Goal: Task Accomplishment & Management: Manage account settings

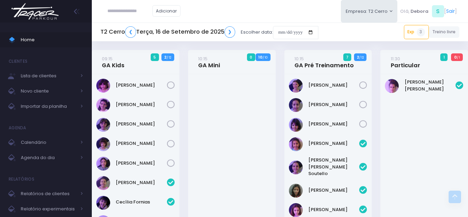
scroll to position [969, 0]
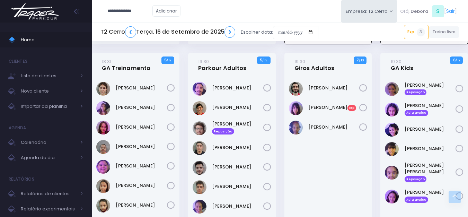
type input "**********"
click input "submit" at bounding box center [0, 0] width 0 height 0
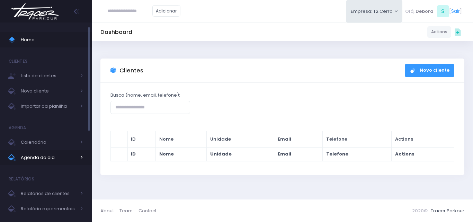
click at [37, 155] on span "Agenda do dia" at bounding box center [48, 157] width 55 height 9
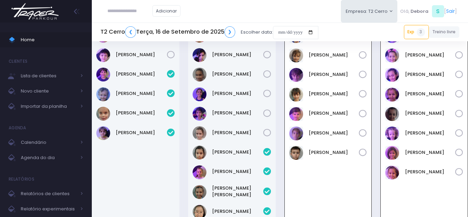
scroll to position [787, 0]
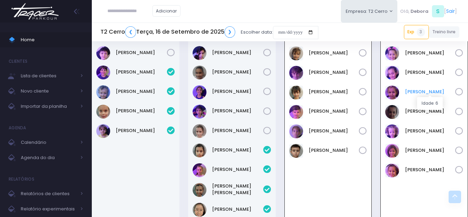
click at [425, 93] on link "[PERSON_NAME]" at bounding box center [430, 91] width 51 height 7
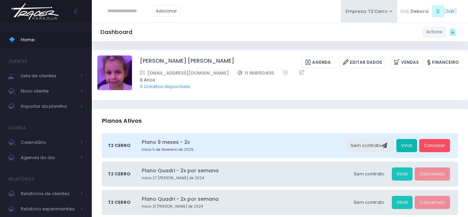
click at [404, 143] on link "Vindi" at bounding box center [406, 145] width 21 height 13
drag, startPoint x: 256, startPoint y: 73, endPoint x: 224, endPoint y: 73, distance: 31.9
click at [224, 73] on div "acarolcastilho@gmail.com 11 968150405" at bounding box center [296, 72] width 313 height 7
copy link "11 968150405"
click at [37, 158] on span "Agenda do dia" at bounding box center [48, 157] width 55 height 9
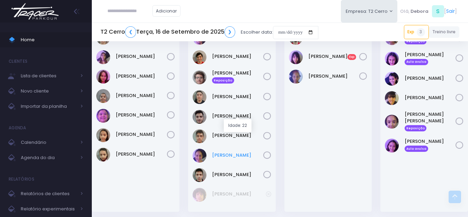
scroll to position [1004, 0]
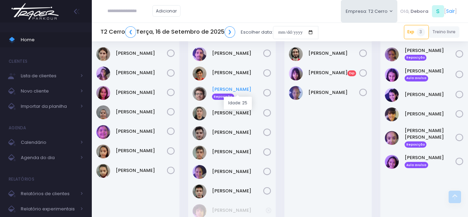
click at [217, 90] on link "Erick Finger Reposição" at bounding box center [237, 93] width 51 height 14
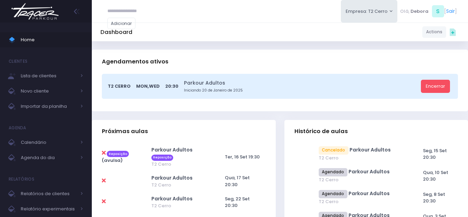
scroll to position [173, 0]
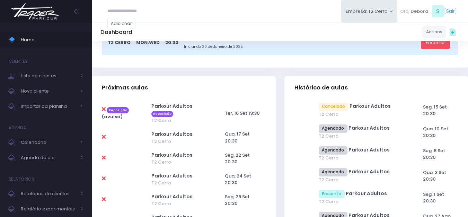
click at [103, 110] on icon at bounding box center [104, 109] width 4 height 6
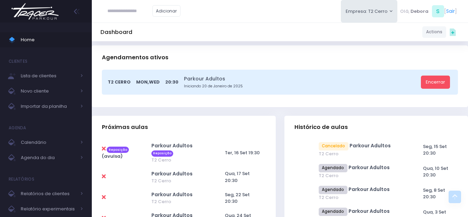
scroll to position [173, 0]
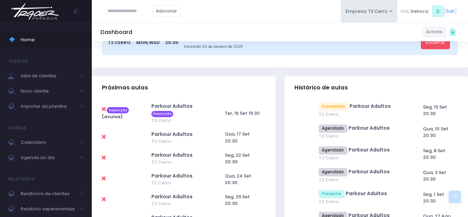
click at [103, 108] on icon at bounding box center [104, 109] width 4 height 6
type input "**********"
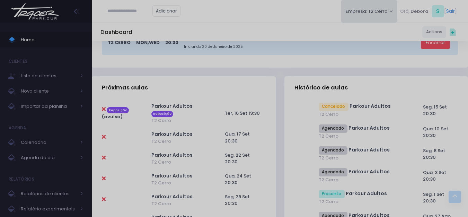
scroll to position [0, 0]
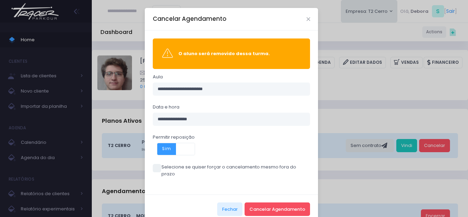
click at [155, 168] on span at bounding box center [157, 168] width 8 height 8
click at [255, 202] on button "Cancelar Agendamento" at bounding box center [276, 208] width 65 height 13
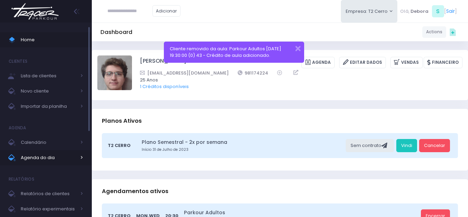
click at [39, 153] on span "Agenda do dia" at bounding box center [48, 157] width 55 height 9
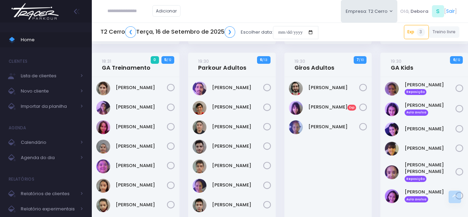
scroll to position [969, 0]
click at [47, 145] on span "Calendário" at bounding box center [48, 142] width 55 height 9
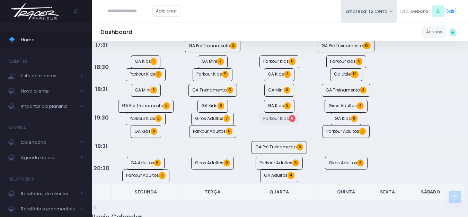
scroll to position [541, 0]
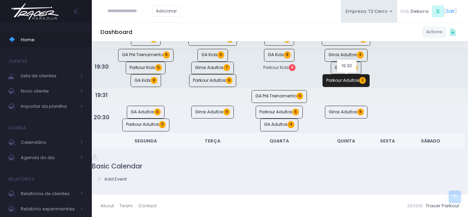
click at [341, 84] on link "Parkour Adultos 3" at bounding box center [345, 80] width 47 height 13
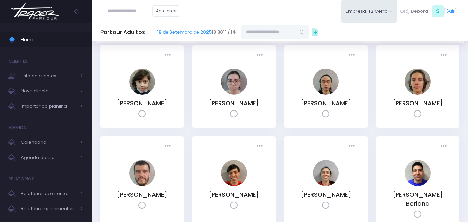
scroll to position [35, 0]
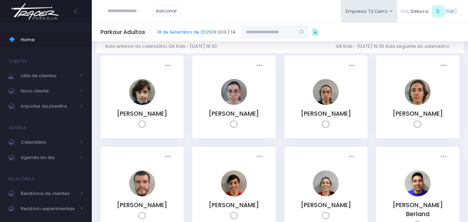
click at [124, 11] on input "text" at bounding box center [129, 11] width 45 height 13
type input "*****"
click input "submit" at bounding box center [0, 0] width 0 height 0
type input "**********"
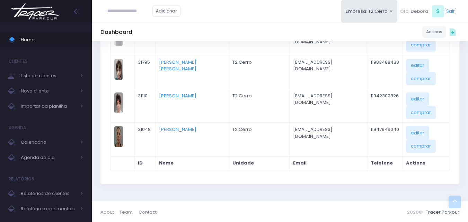
scroll to position [666, 0]
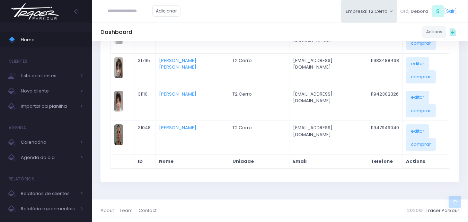
click at [108, 15] on input "text" at bounding box center [129, 11] width 45 height 13
type input "******"
click input "submit" at bounding box center [0, 0] width 0 height 0
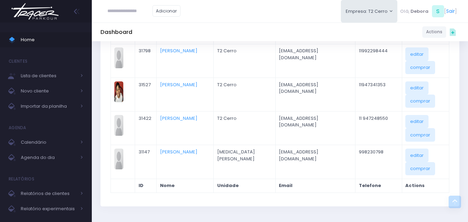
scroll to position [658, 0]
